Goal: Contribute content: Contribute content

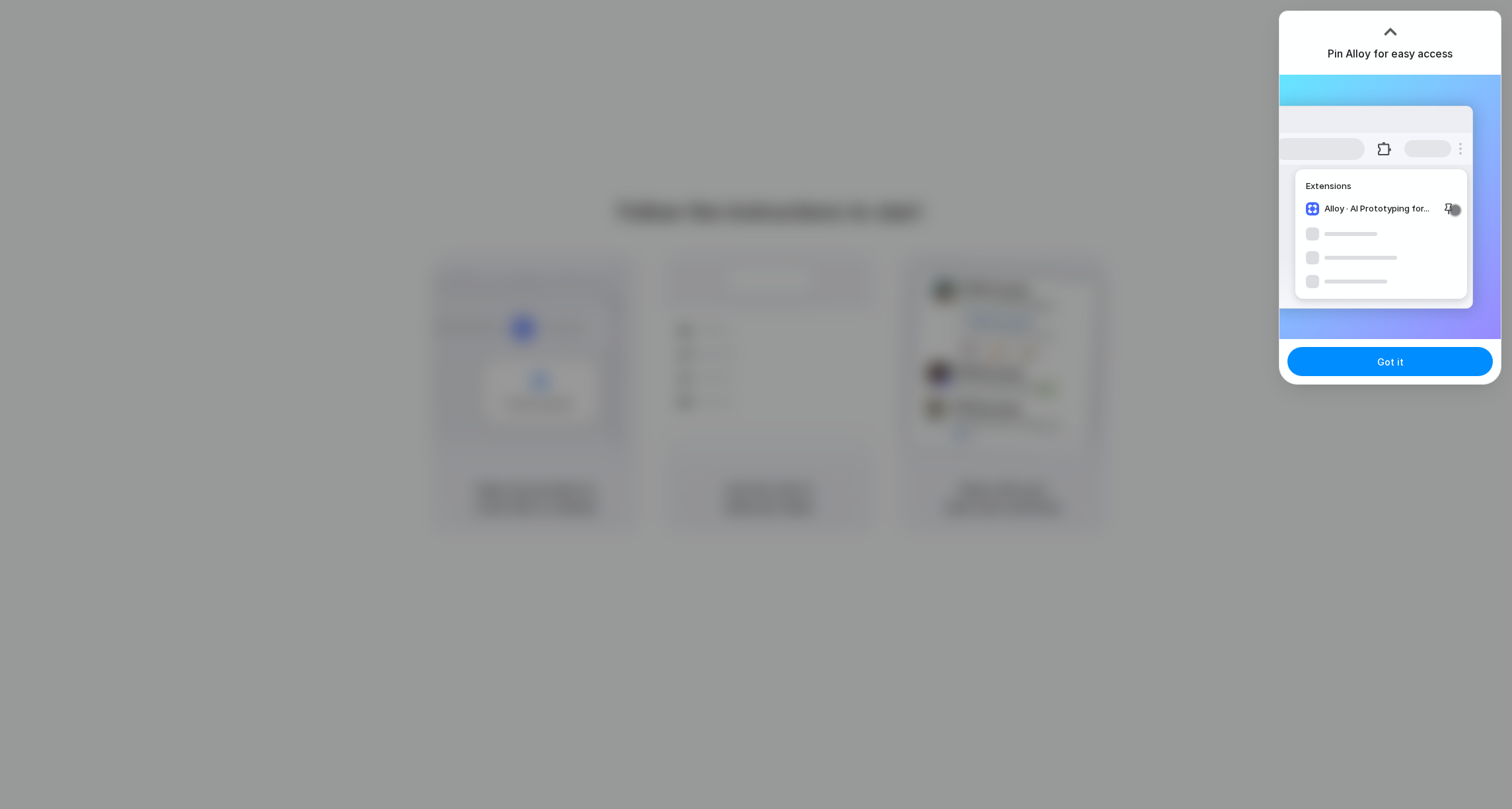
click at [1386, 29] on div at bounding box center [1390, 31] width 19 height 19
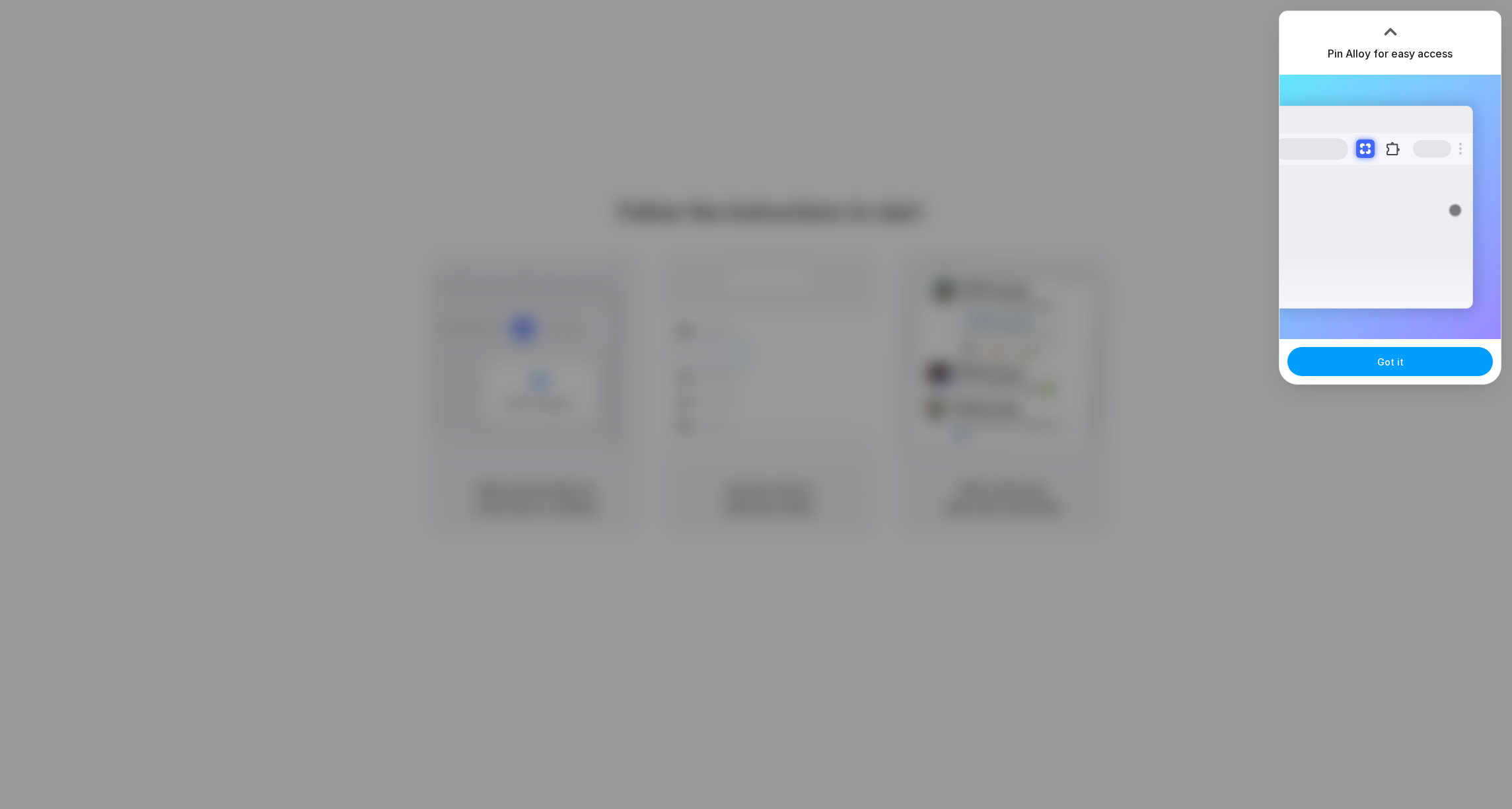
click at [1345, 363] on button "Got it" at bounding box center [1390, 362] width 206 height 30
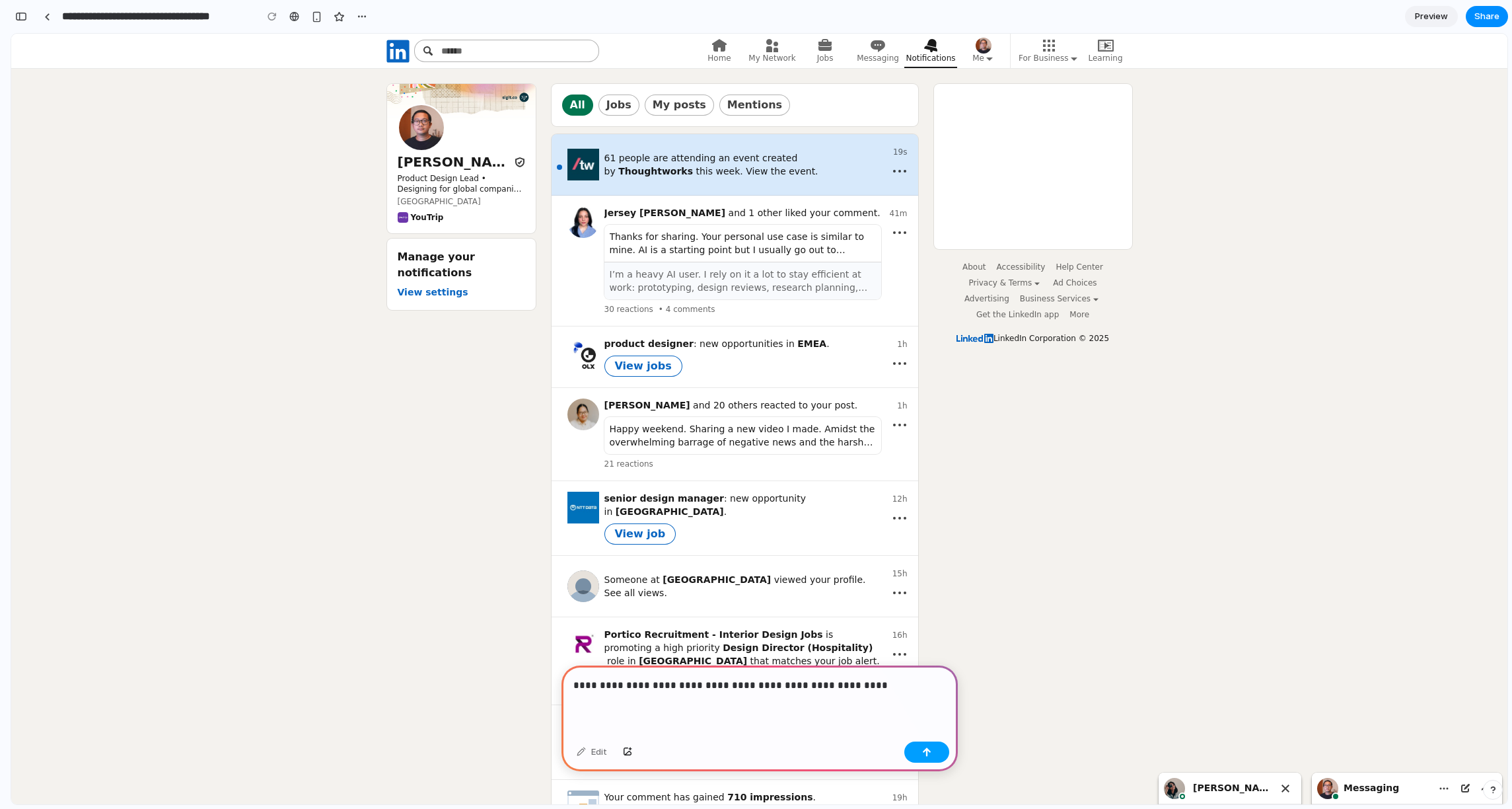
click at [917, 755] on button "button" at bounding box center [927, 752] width 45 height 21
